Goal: Task Accomplishment & Management: Manage account settings

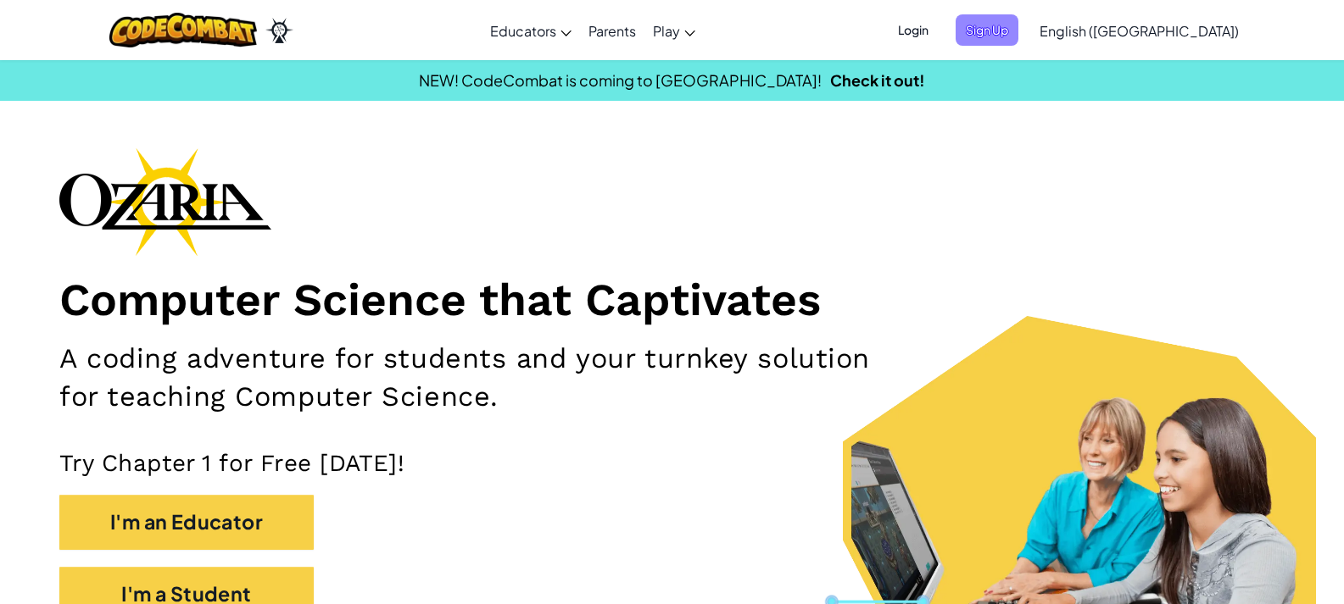
click at [1018, 32] on span "Sign Up" at bounding box center [986, 29] width 63 height 31
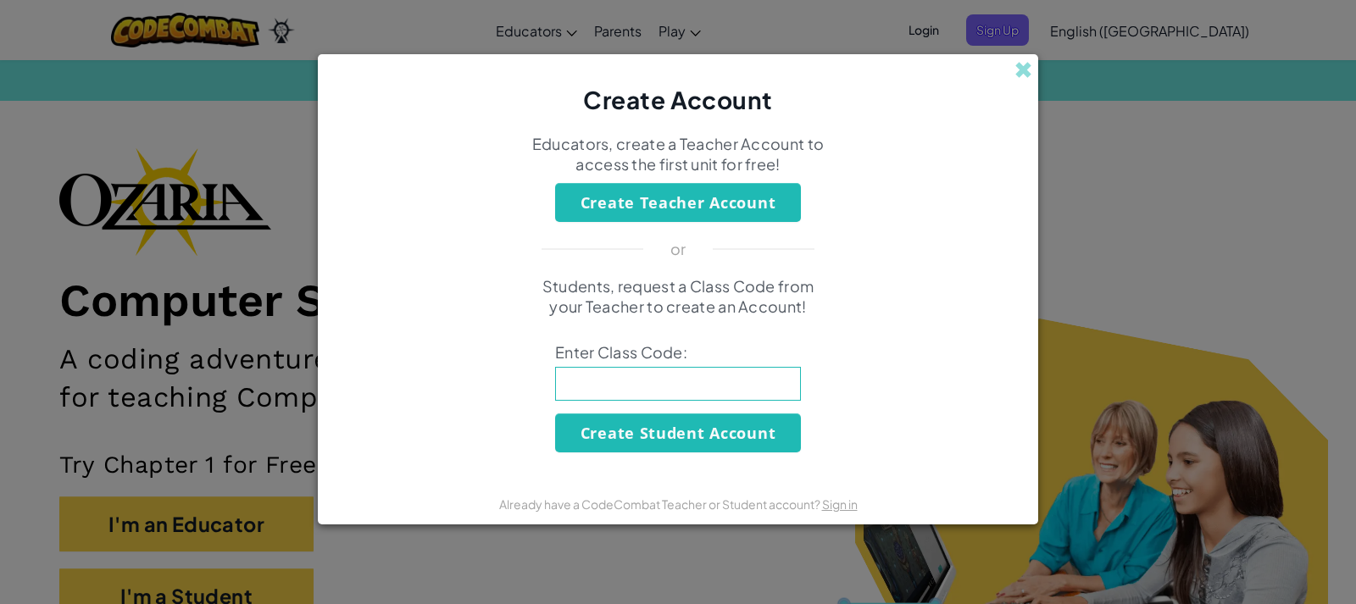
click at [1024, 84] on div "Create Account" at bounding box center [678, 86] width 720 height 64
click at [1021, 66] on span at bounding box center [1024, 70] width 18 height 18
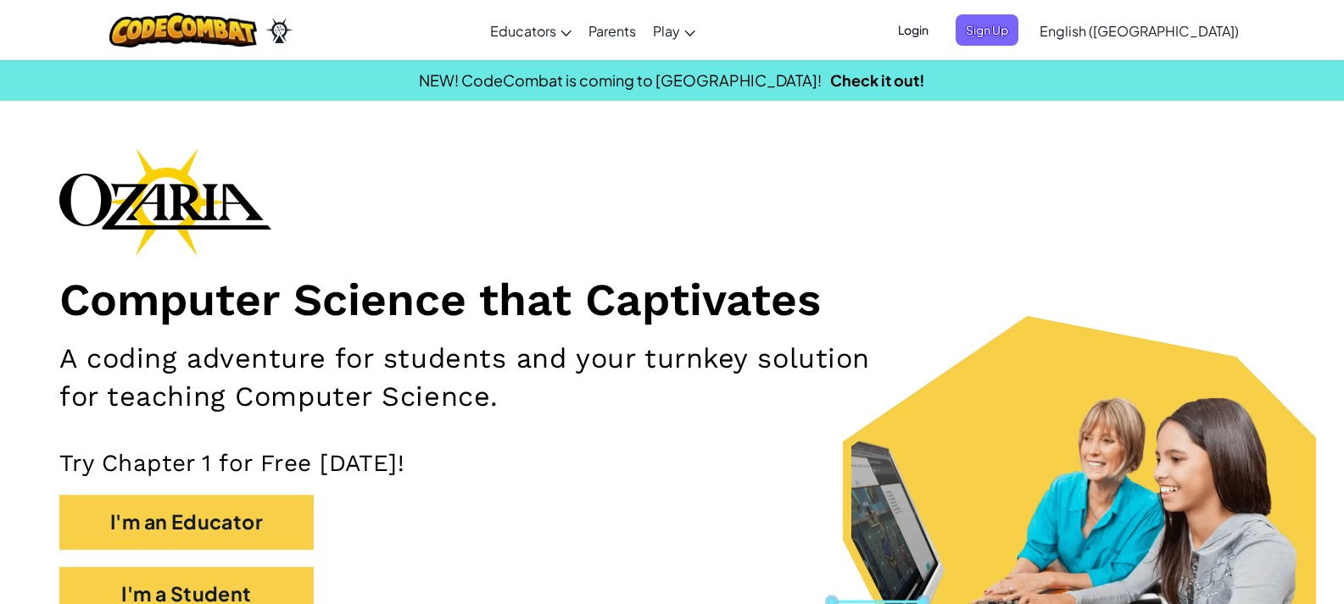
click at [938, 21] on span "Login" at bounding box center [912, 29] width 51 height 31
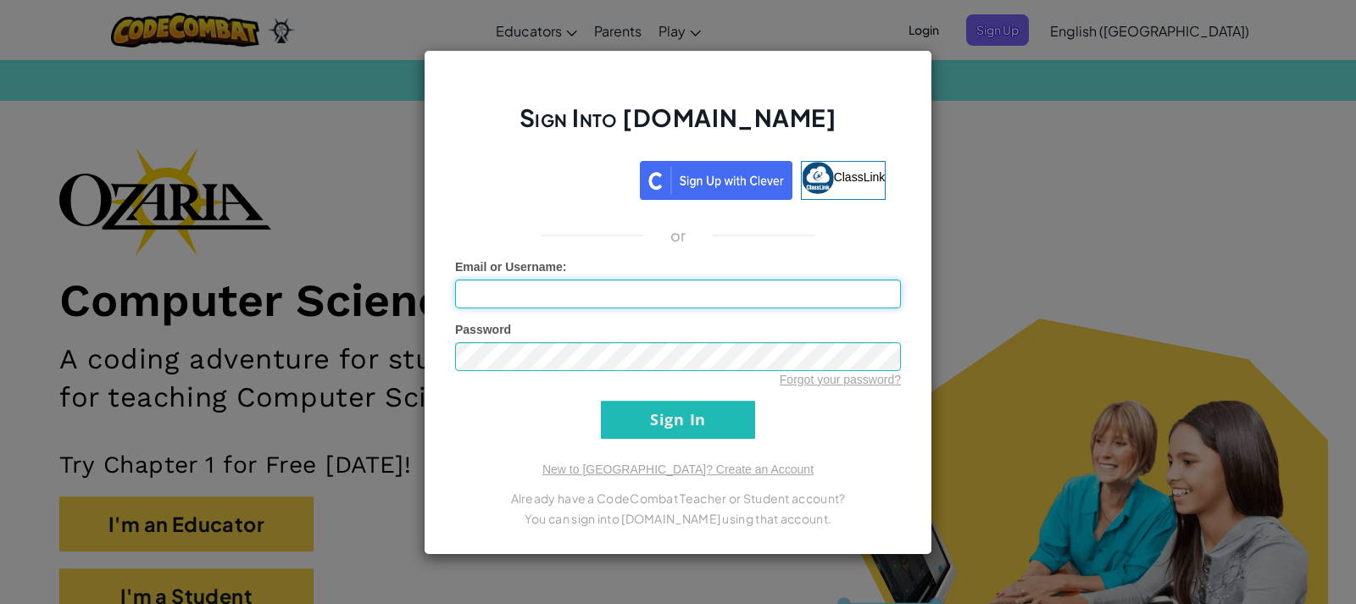
click at [607, 294] on input "Email or Username :" at bounding box center [678, 294] width 446 height 29
type input "[EMAIL_ADDRESS][DOMAIN_NAME]"
click at [677, 408] on input "Sign In" at bounding box center [678, 420] width 154 height 38
